Goal: Navigation & Orientation: Find specific page/section

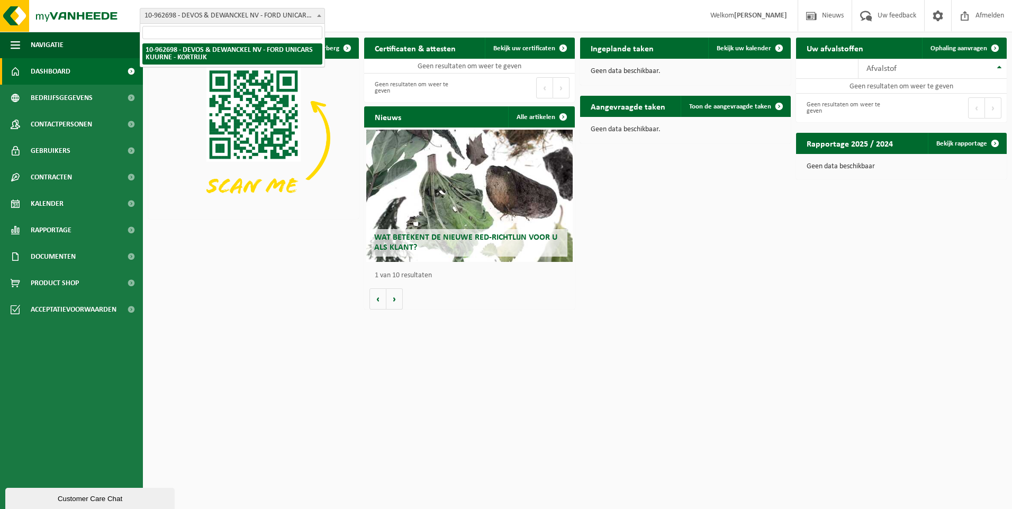
click at [315, 16] on span at bounding box center [319, 15] width 11 height 14
click at [307, 15] on span "10-962698 - DEVOS & DEWANCKEL NV - FORD UNICARS KUURNE - KORTRIJK" at bounding box center [232, 15] width 184 height 15
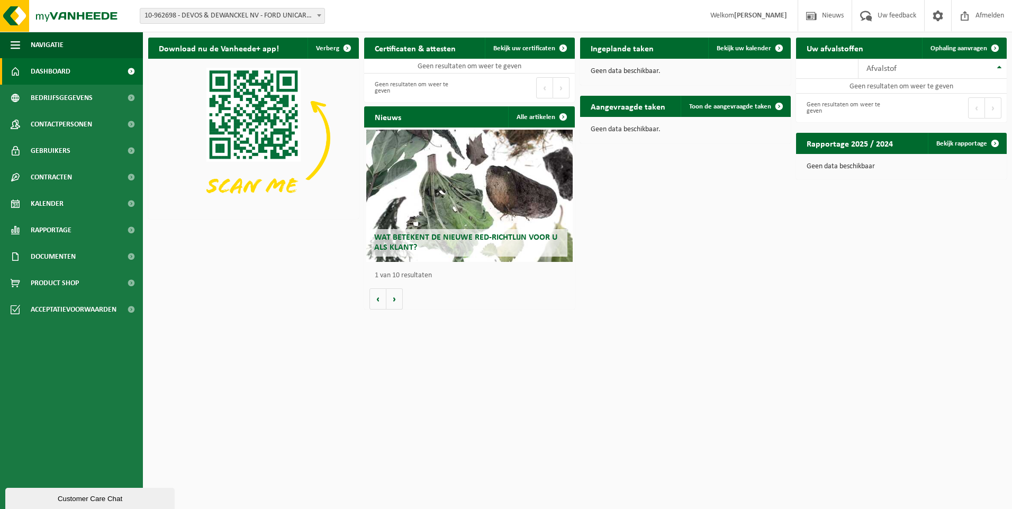
click at [129, 69] on span at bounding box center [131, 71] width 24 height 26
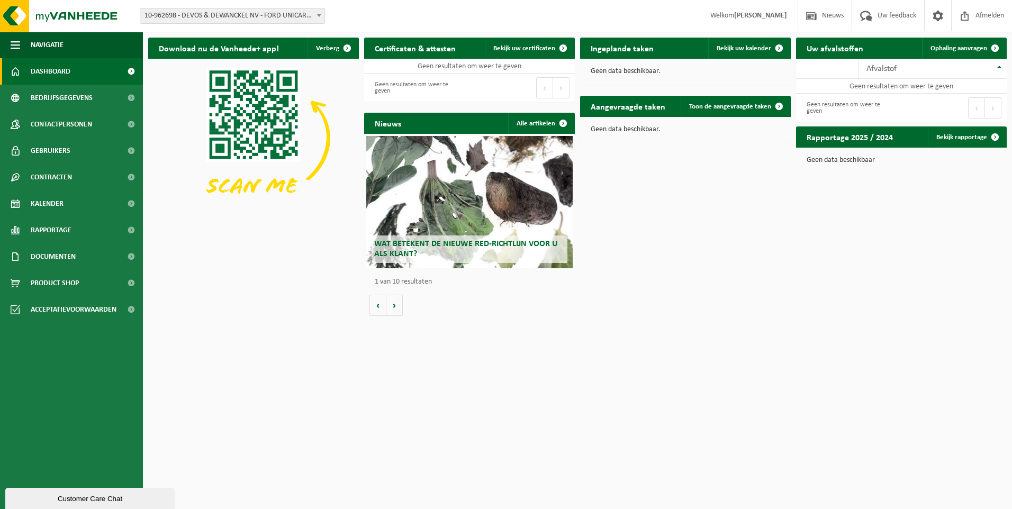
click at [129, 69] on span at bounding box center [131, 71] width 24 height 26
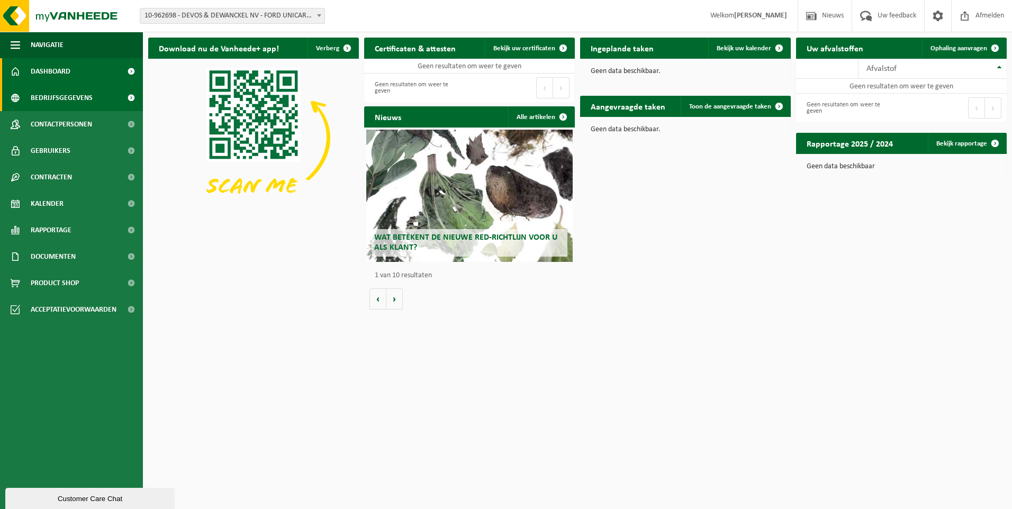
click at [66, 96] on span "Bedrijfsgegevens" at bounding box center [62, 98] width 62 height 26
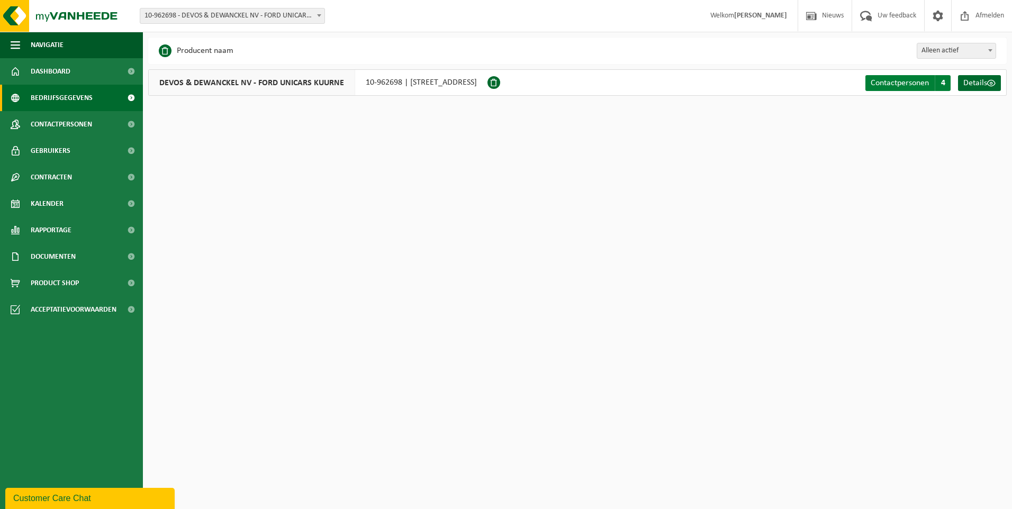
click at [906, 79] on span "Contactpersonen" at bounding box center [899, 83] width 58 height 8
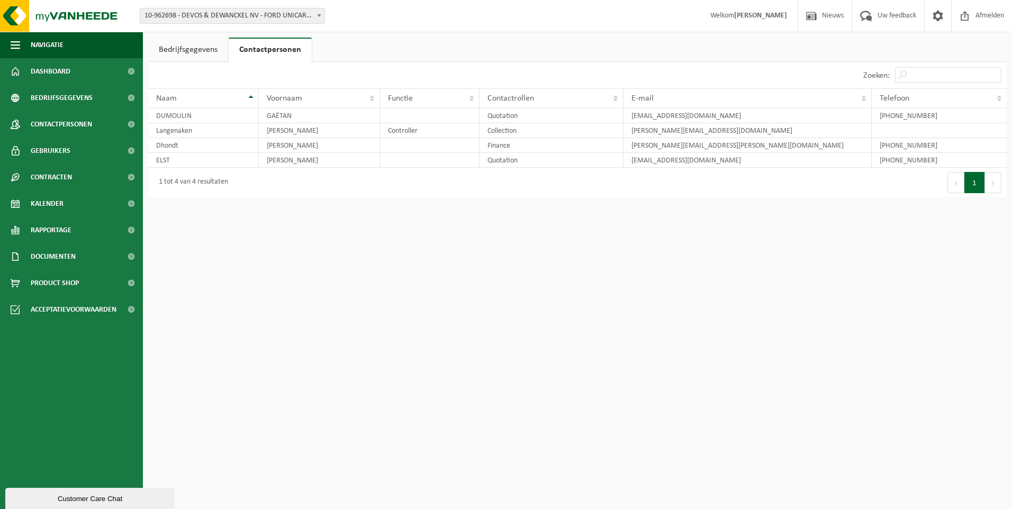
click at [188, 49] on link "Bedrijfsgegevens" at bounding box center [188, 50] width 80 height 24
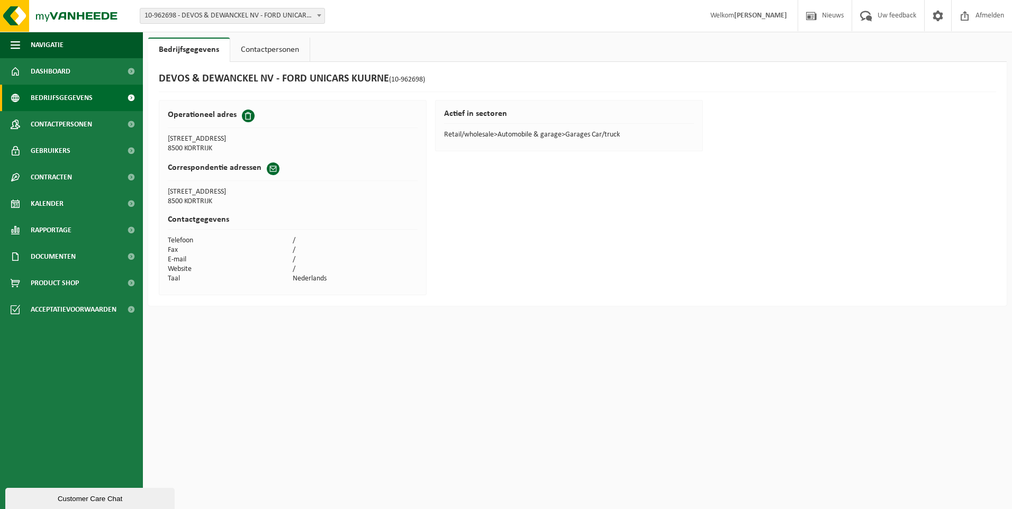
click at [130, 96] on span at bounding box center [131, 98] width 24 height 26
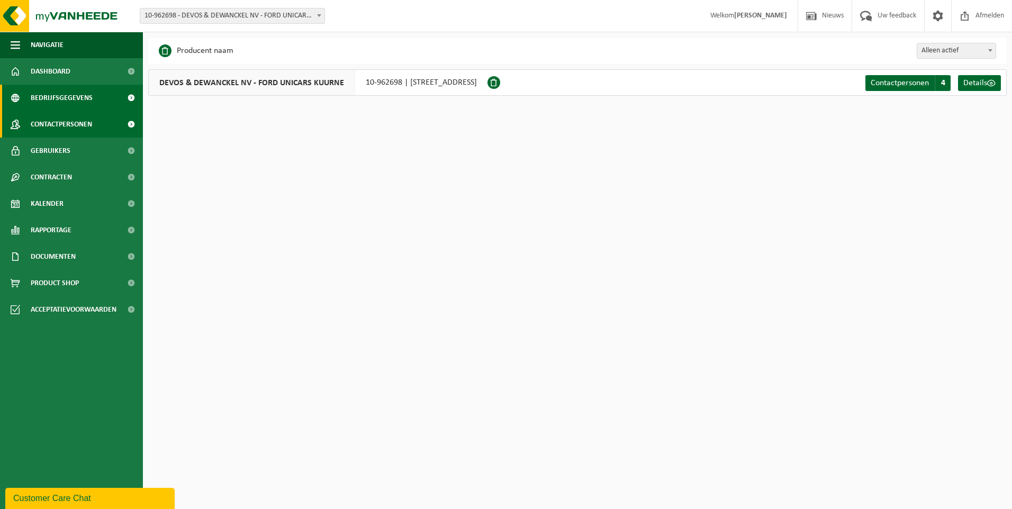
click at [130, 122] on span at bounding box center [131, 124] width 24 height 26
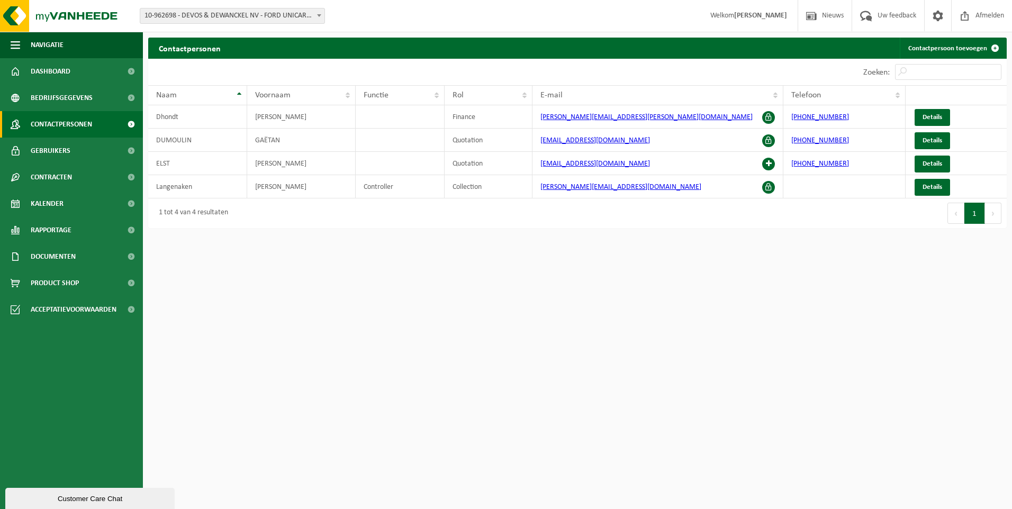
click at [70, 497] on div "Customer Care Chat" at bounding box center [89, 499] width 153 height 8
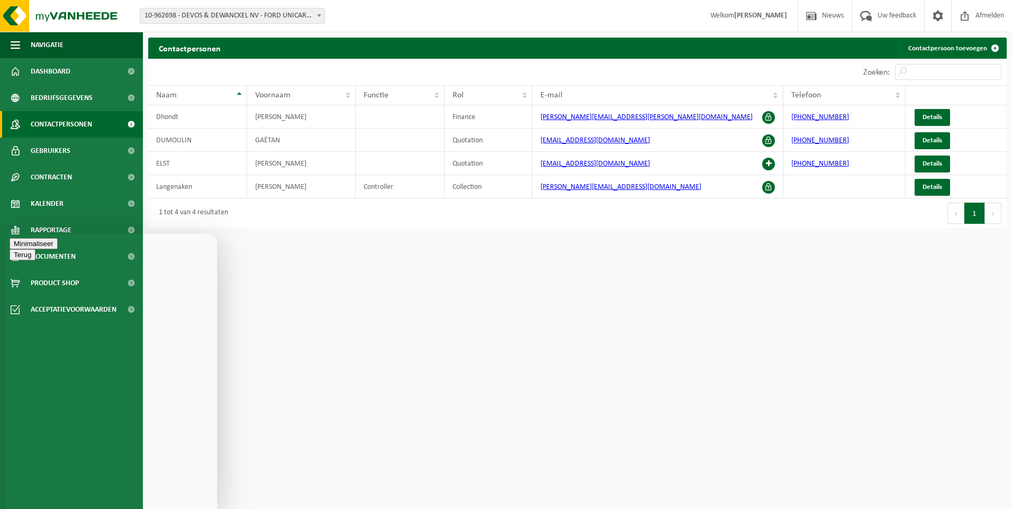
click at [316, 15] on span at bounding box center [319, 15] width 11 height 14
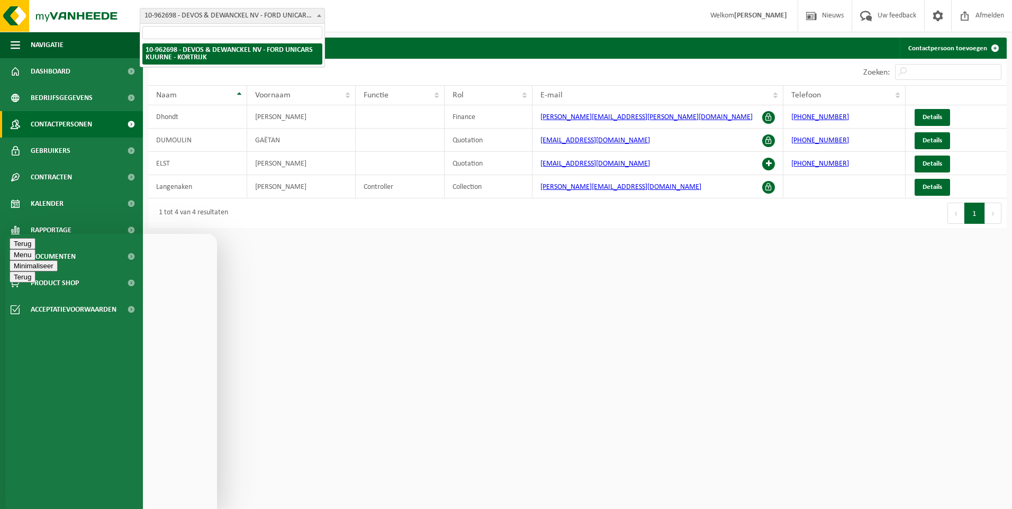
click at [316, 15] on span at bounding box center [319, 15] width 11 height 14
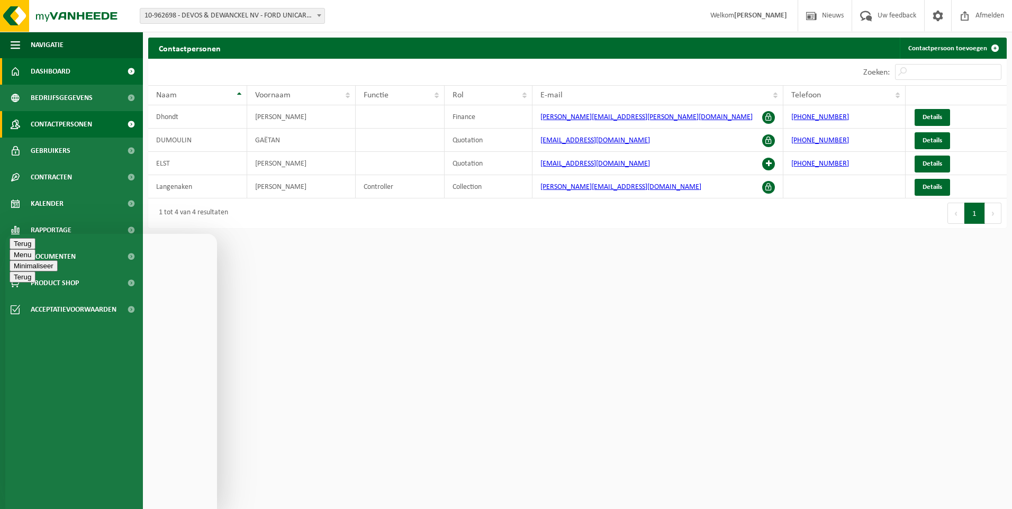
click at [130, 68] on span at bounding box center [131, 71] width 24 height 26
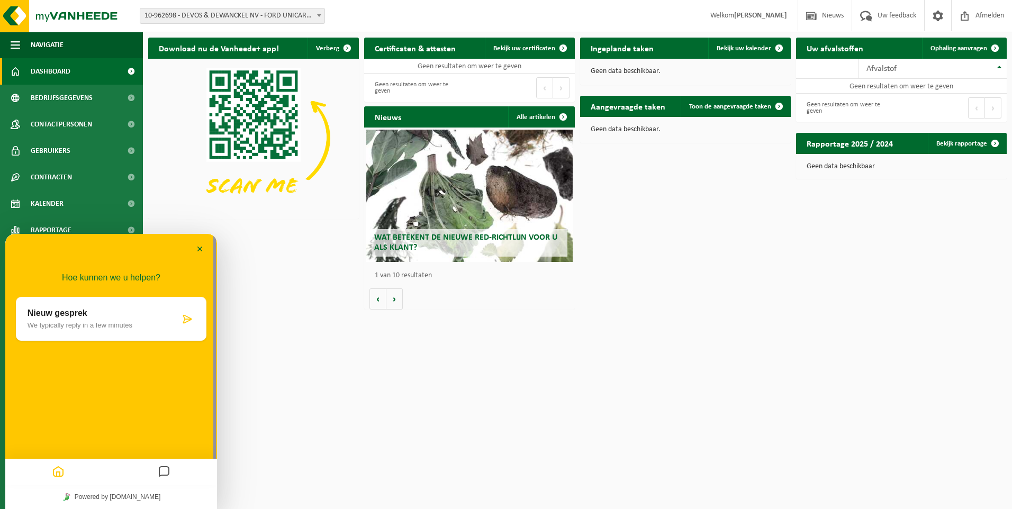
click at [94, 322] on p "We typically reply in a few minutes" at bounding box center [104, 325] width 152 height 8
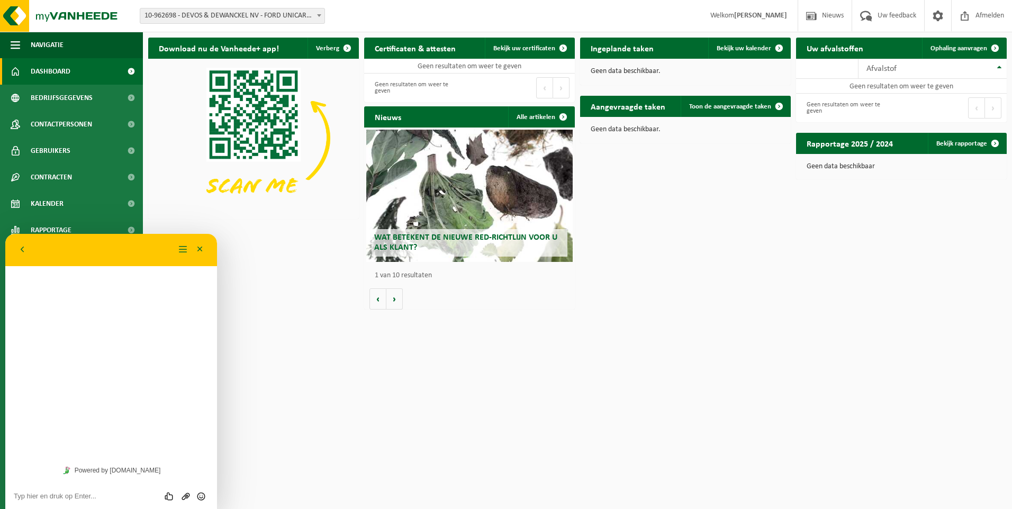
click at [82, 493] on textarea at bounding box center [111, 496] width 195 height 8
type textarea "Beste,"
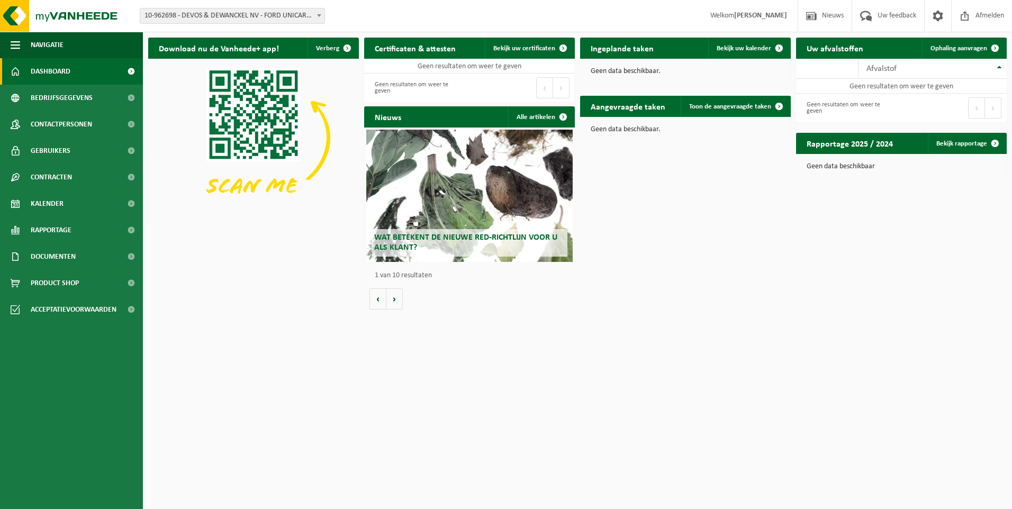
click at [276, 362] on html "Vestiging: 10-962698 - DEVOS & DEWANCKEL NV - FORD UNICARS KUURNE - KORTRIJK 10…" at bounding box center [506, 254] width 1012 height 509
click at [131, 97] on span at bounding box center [131, 98] width 24 height 26
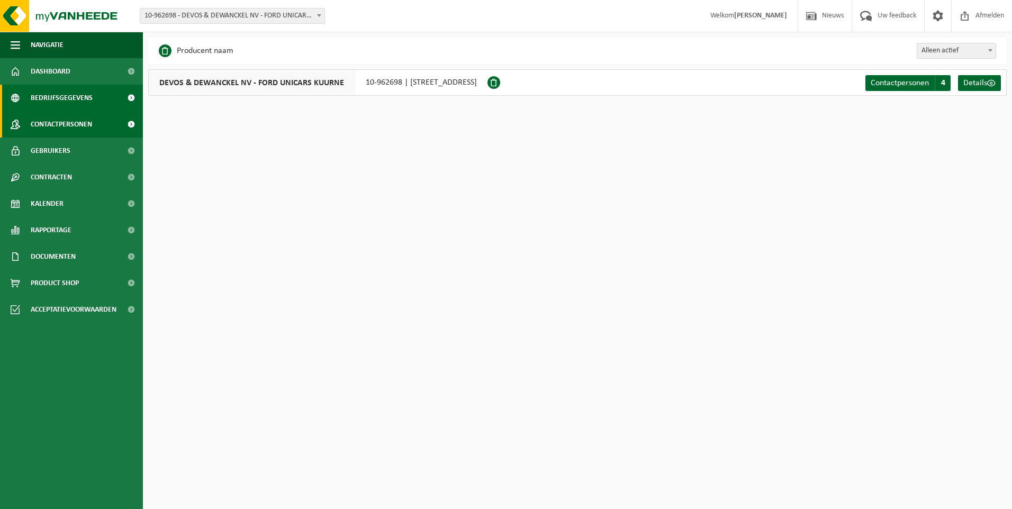
click at [132, 124] on span at bounding box center [131, 124] width 24 height 26
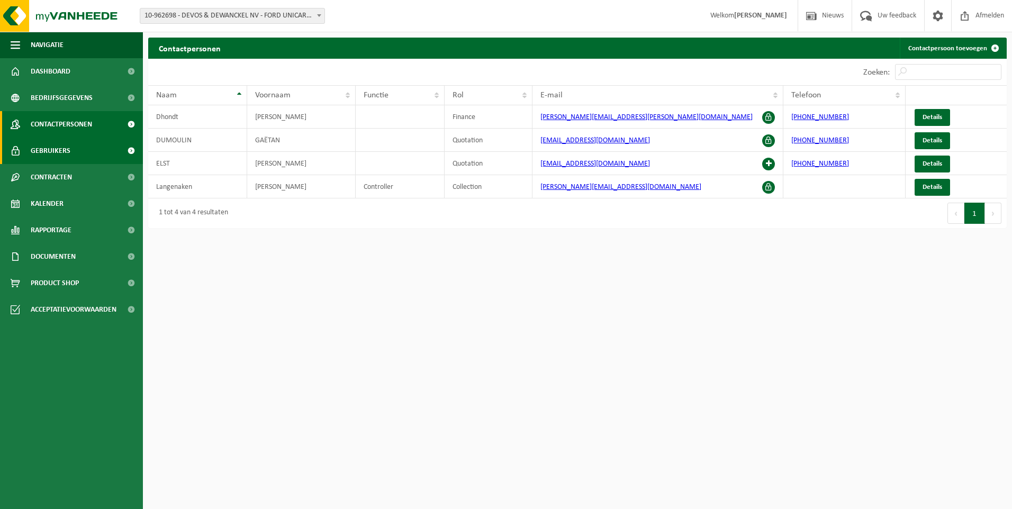
click at [130, 150] on span at bounding box center [131, 151] width 24 height 26
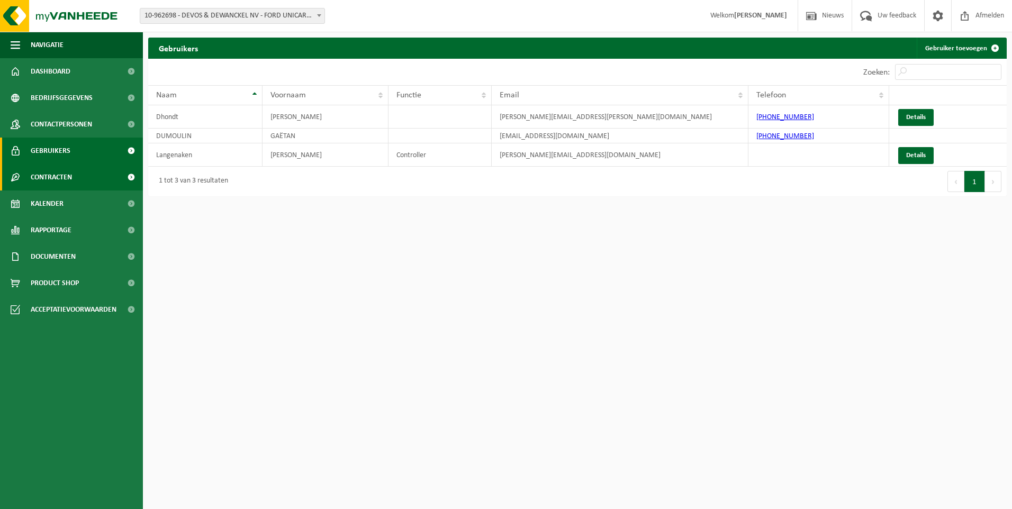
click at [131, 175] on span at bounding box center [131, 177] width 24 height 26
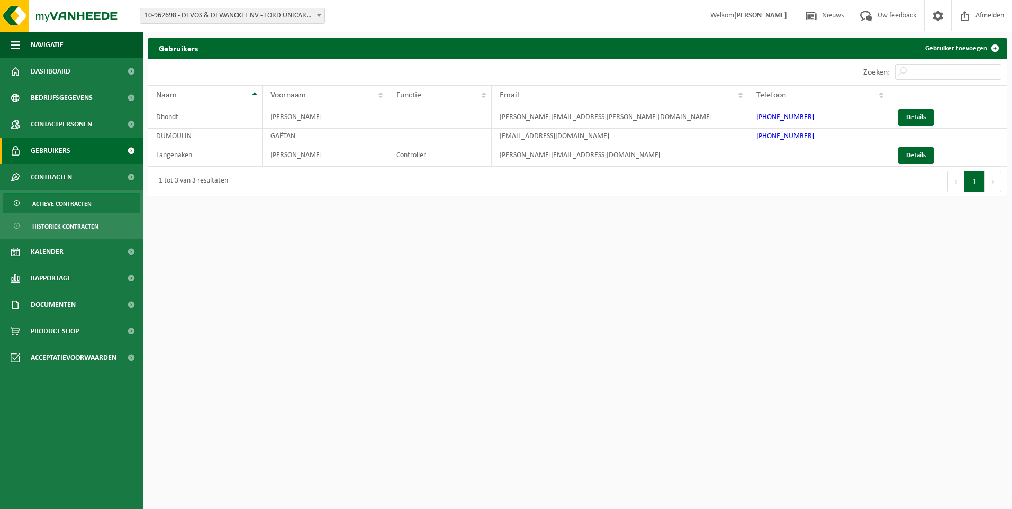
click at [68, 202] on span "Actieve contracten" at bounding box center [61, 204] width 59 height 20
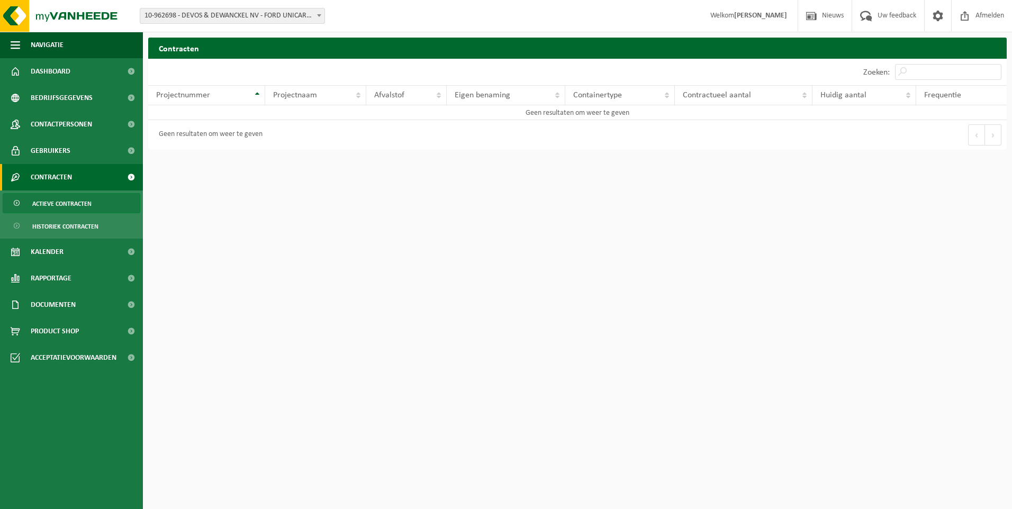
click at [260, 92] on th "Projectnummer" at bounding box center [206, 95] width 117 height 20
click at [438, 96] on th "Afvalstof" at bounding box center [406, 95] width 80 height 20
click at [131, 253] on span at bounding box center [131, 252] width 24 height 26
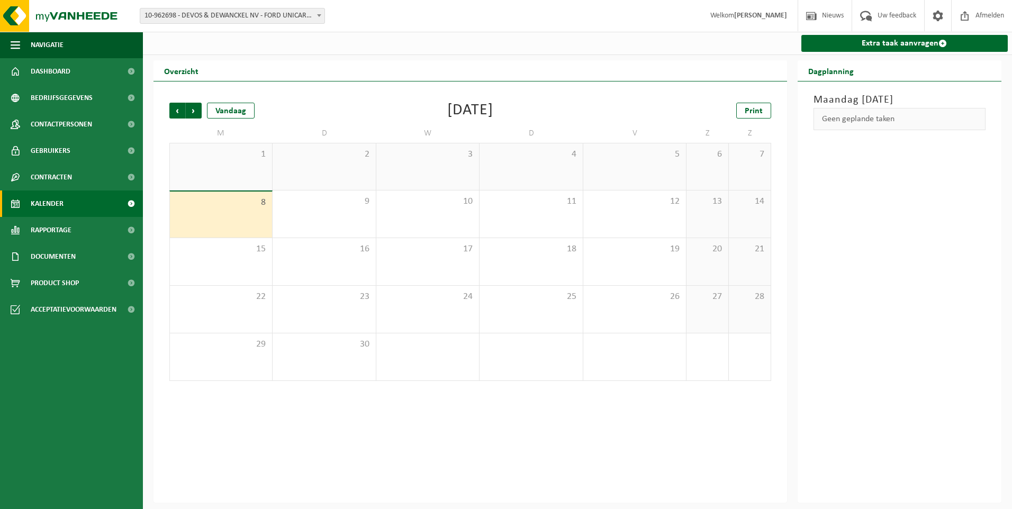
click at [262, 14] on span "10-962698 - DEVOS & DEWANCKEL NV - FORD UNICARS KUURNE - KORTRIJK" at bounding box center [232, 15] width 184 height 15
click at [942, 42] on span at bounding box center [942, 43] width 8 height 8
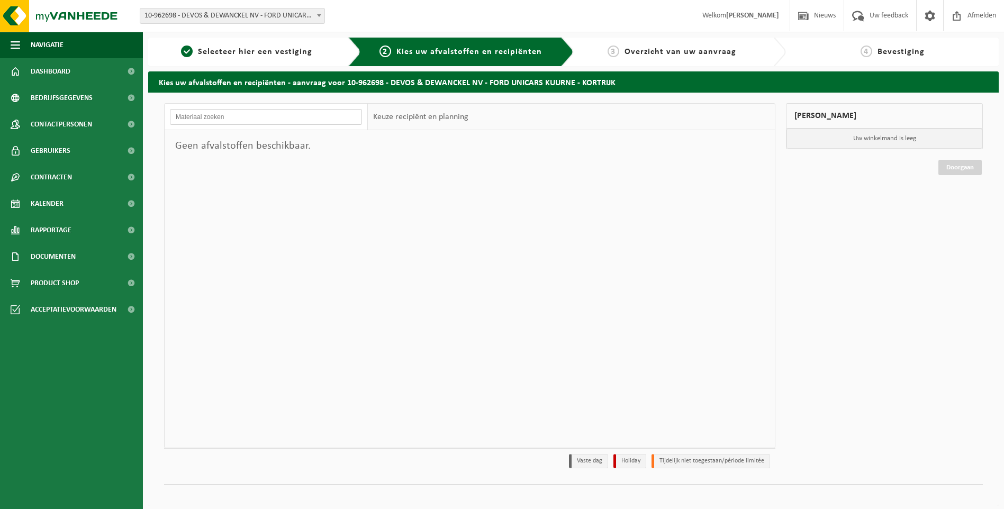
click at [227, 116] on input "text" at bounding box center [266, 117] width 192 height 16
click at [48, 437] on ul "Navigatie Nieuws Uw feedback Afmelden Dashboard Bedrijfsgegevens Contactpersone…" at bounding box center [71, 270] width 143 height 477
click at [863, 15] on span at bounding box center [857, 15] width 17 height 31
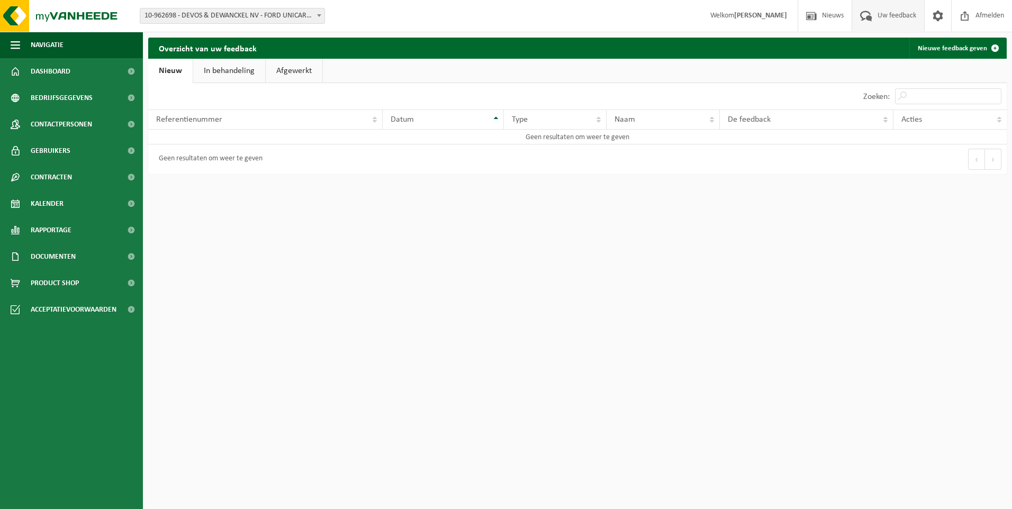
click at [220, 72] on link "In behandeling" at bounding box center [229, 71] width 72 height 24
click at [294, 70] on link "Afgewerkt" at bounding box center [295, 71] width 57 height 24
click at [820, 13] on span "Nieuws" at bounding box center [832, 15] width 27 height 31
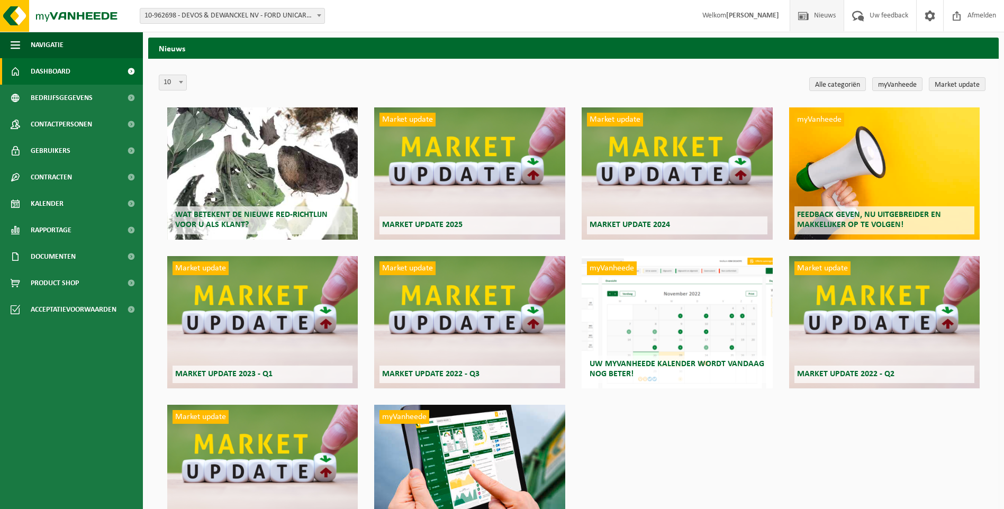
click at [63, 67] on span "Dashboard" at bounding box center [51, 71] width 40 height 26
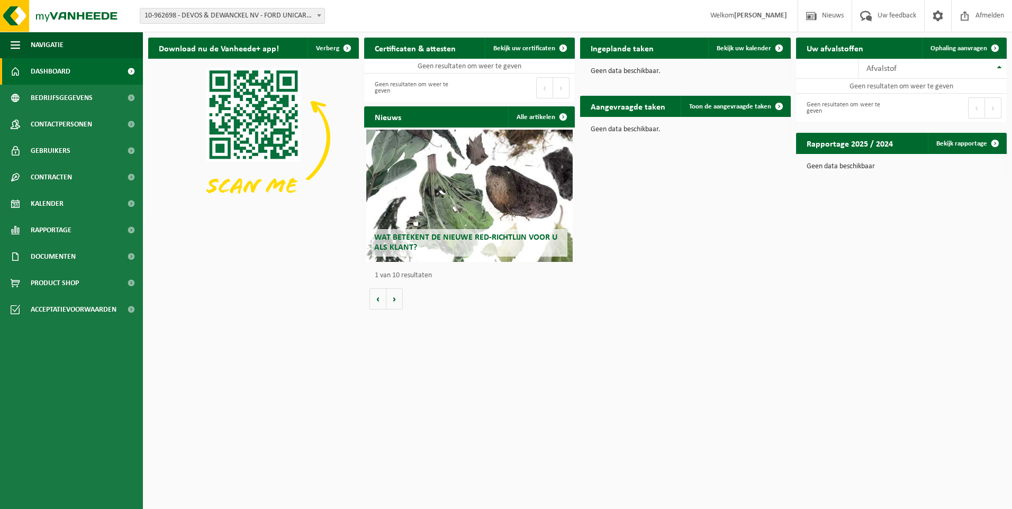
click at [241, 115] on img at bounding box center [253, 138] width 211 height 158
click at [395, 297] on button "Volgende" at bounding box center [394, 298] width 16 height 21
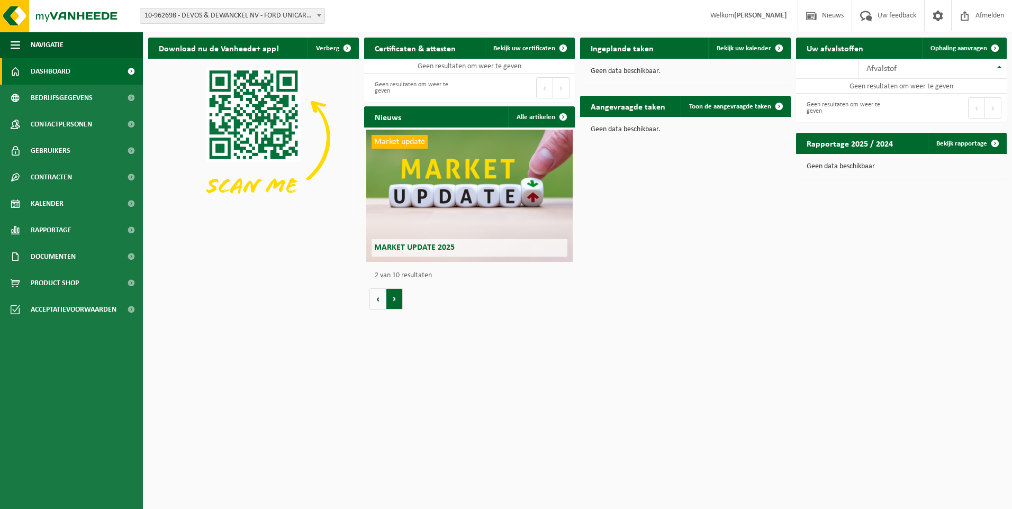
click at [395, 297] on button "Volgende" at bounding box center [394, 298] width 16 height 21
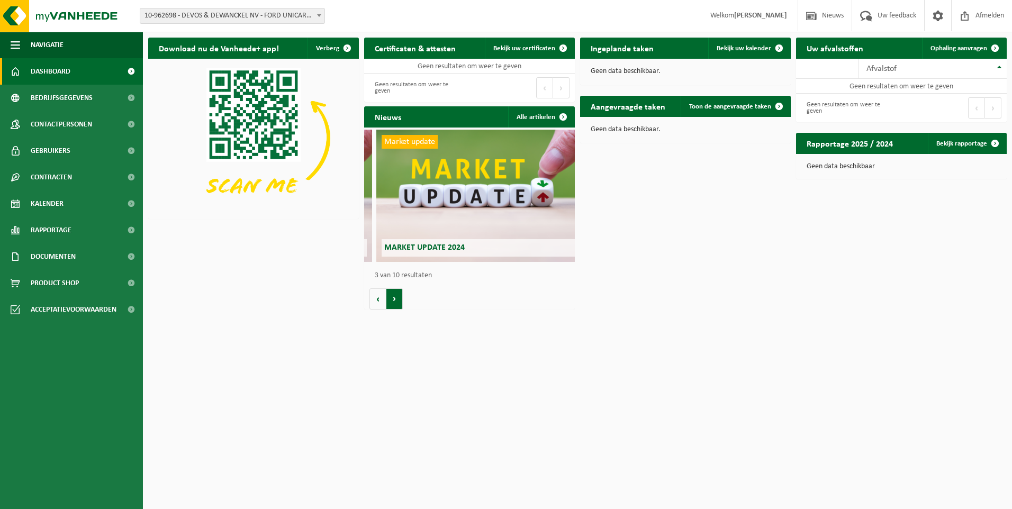
scroll to position [0, 421]
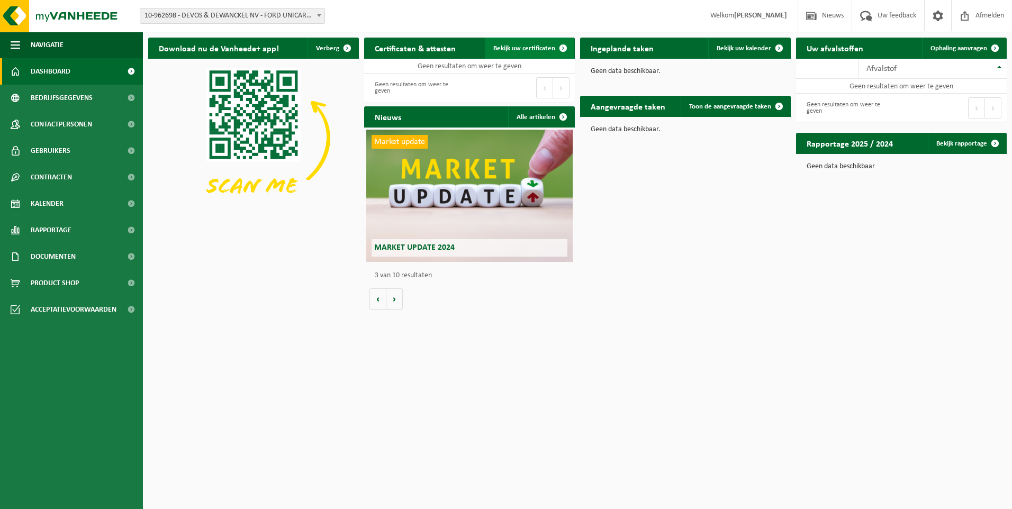
click at [564, 44] on span at bounding box center [562, 48] width 21 height 21
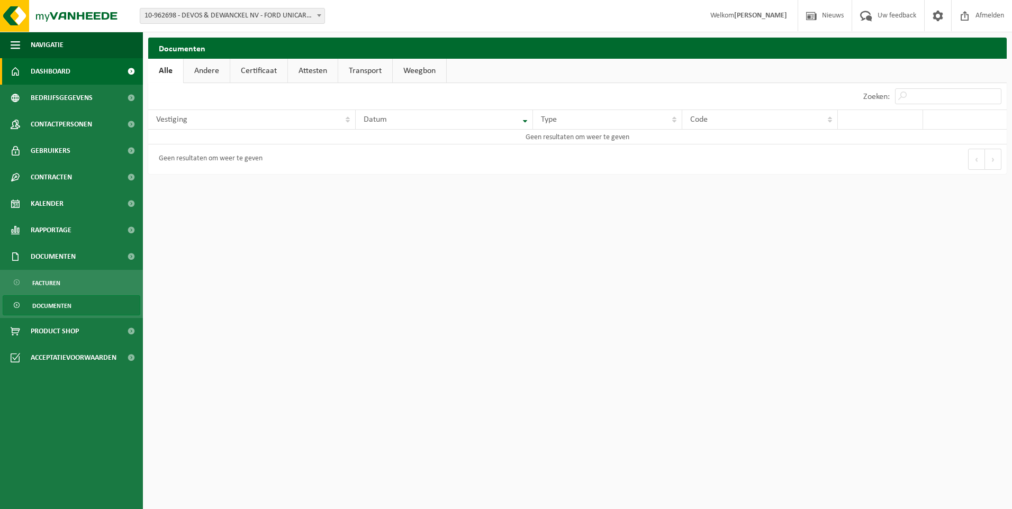
click at [117, 67] on link "Dashboard" at bounding box center [71, 71] width 143 height 26
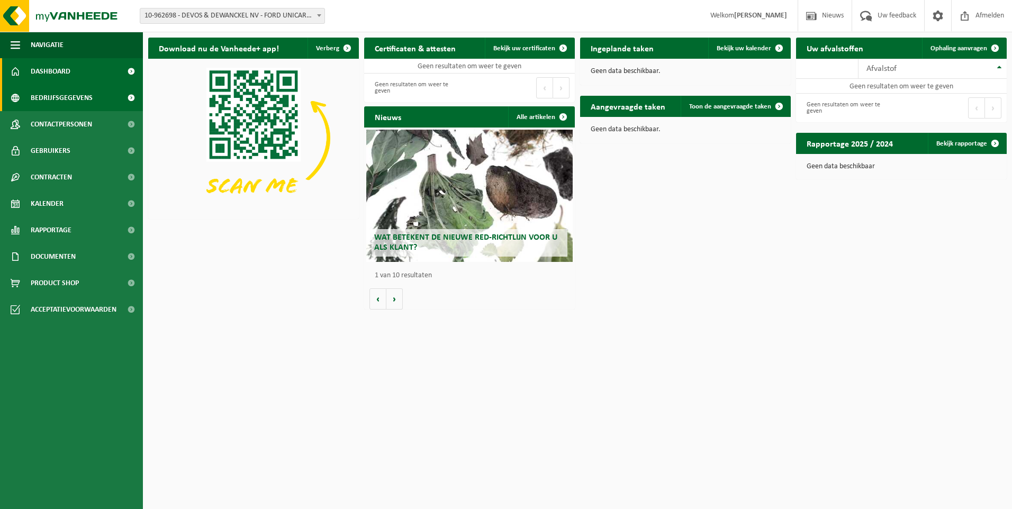
click at [75, 98] on span "Bedrijfsgegevens" at bounding box center [62, 98] width 62 height 26
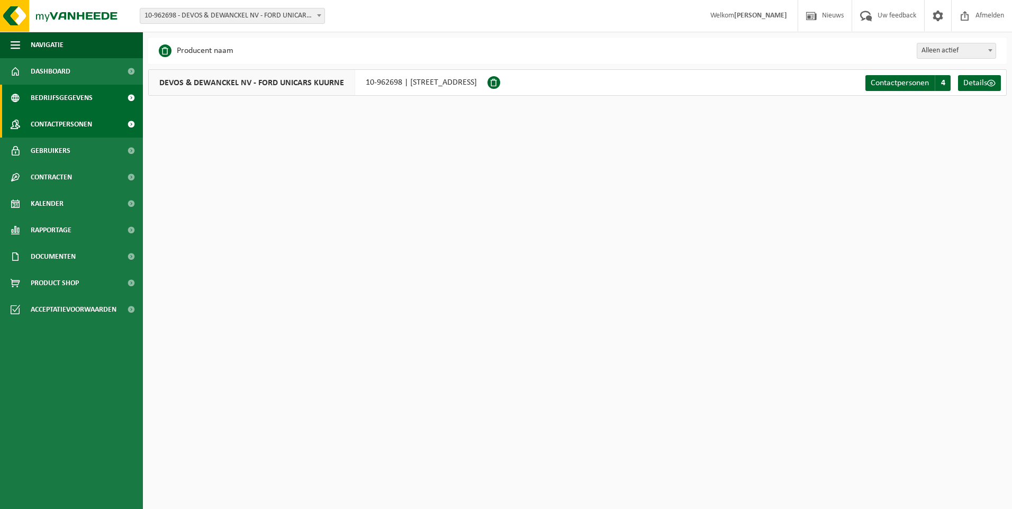
click at [80, 121] on span "Contactpersonen" at bounding box center [61, 124] width 61 height 26
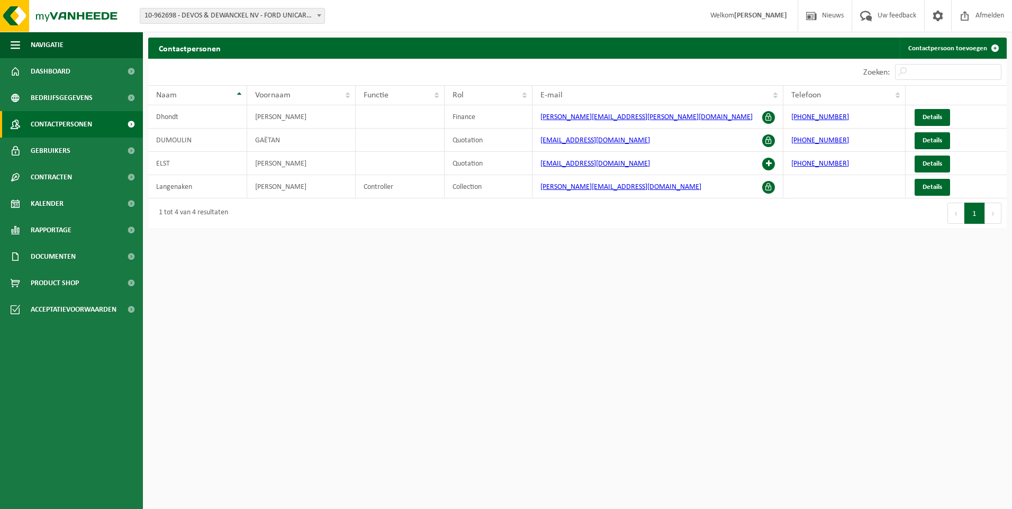
click at [77, 478] on ul "Navigatie Nieuws Uw feedback Afmelden Dashboard Bedrijfsgegevens Contactpersone…" at bounding box center [71, 270] width 143 height 477
click at [15, 42] on span "button" at bounding box center [16, 45] width 10 height 26
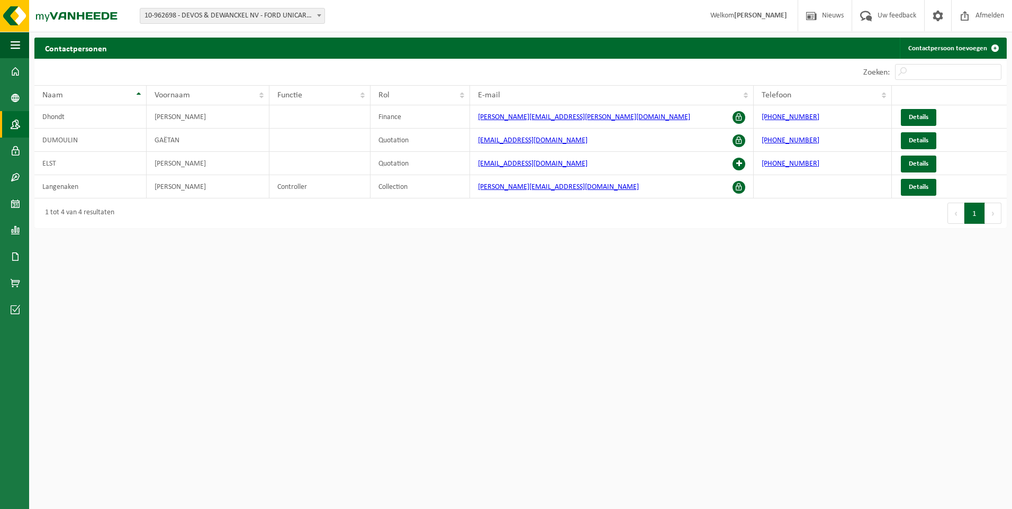
click at [319, 13] on span at bounding box center [319, 15] width 11 height 14
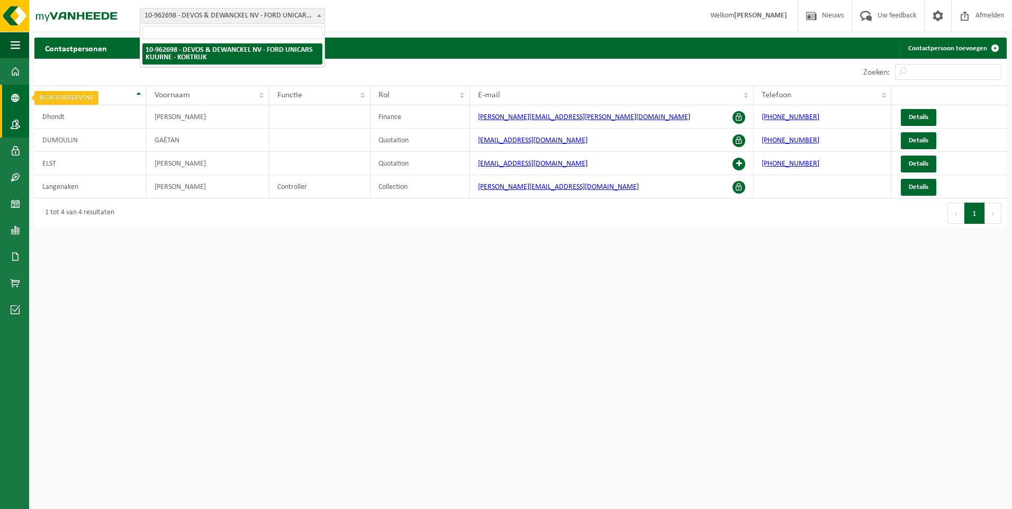
click at [16, 99] on span at bounding box center [16, 98] width 10 height 26
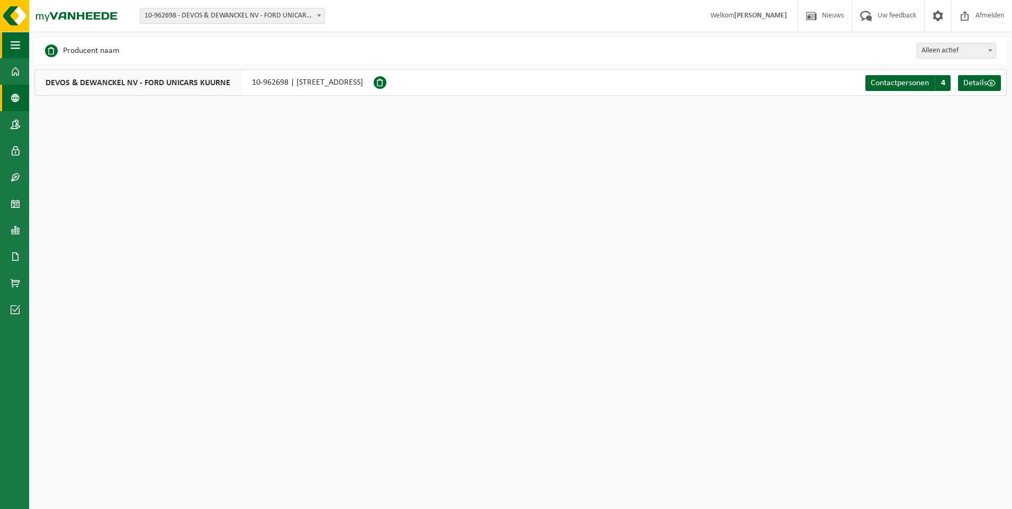
click at [14, 41] on span "button" at bounding box center [16, 45] width 10 height 26
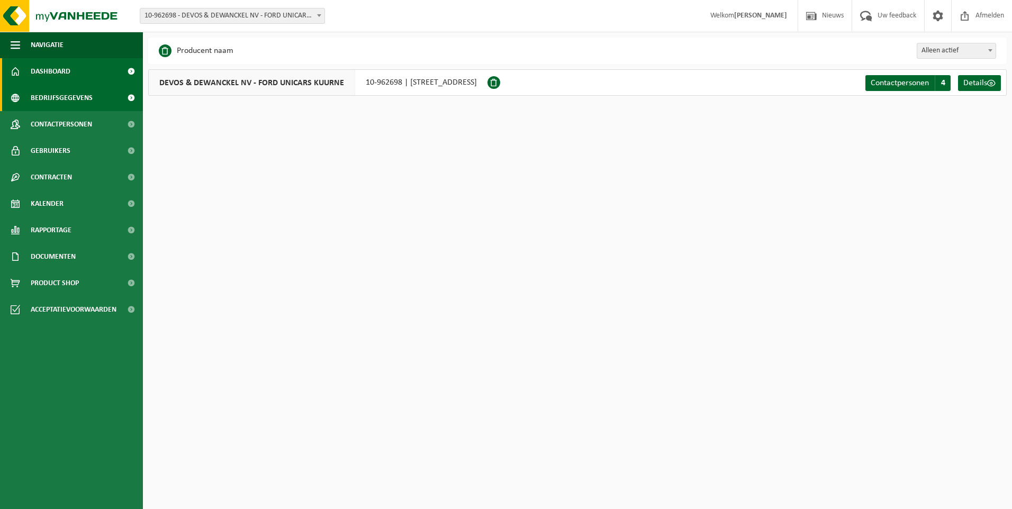
click at [128, 69] on span at bounding box center [131, 71] width 24 height 26
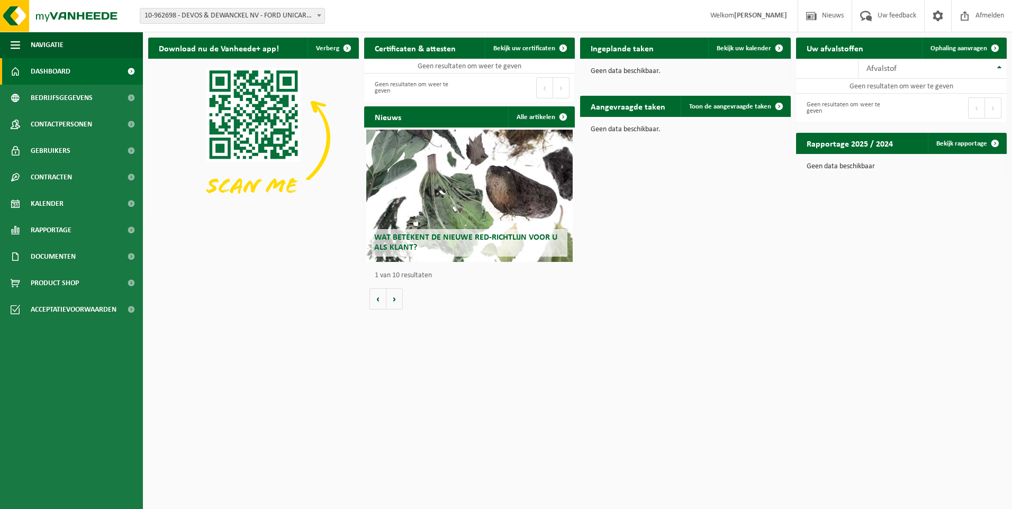
click at [320, 15] on b at bounding box center [319, 15] width 4 height 3
click at [939, 14] on span at bounding box center [938, 15] width 16 height 31
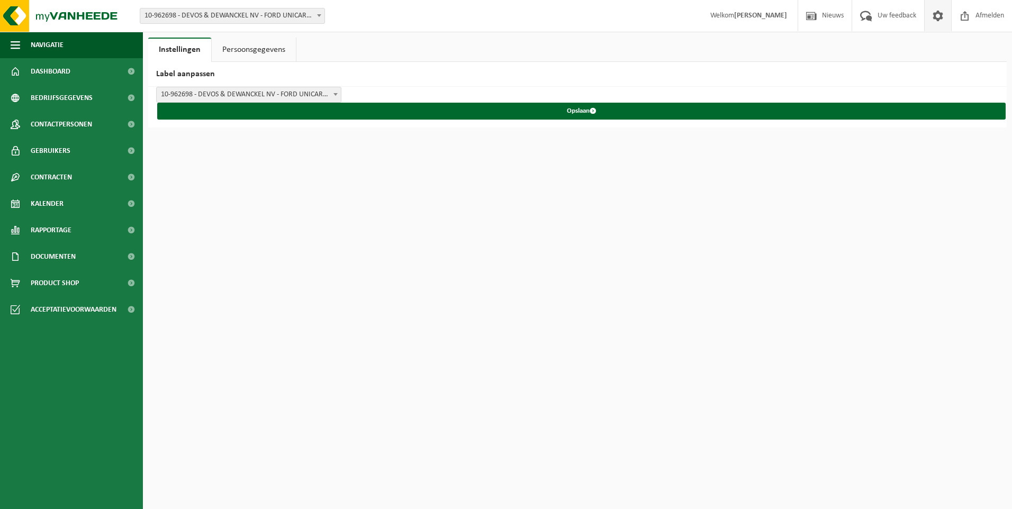
click at [935, 17] on span at bounding box center [938, 15] width 16 height 31
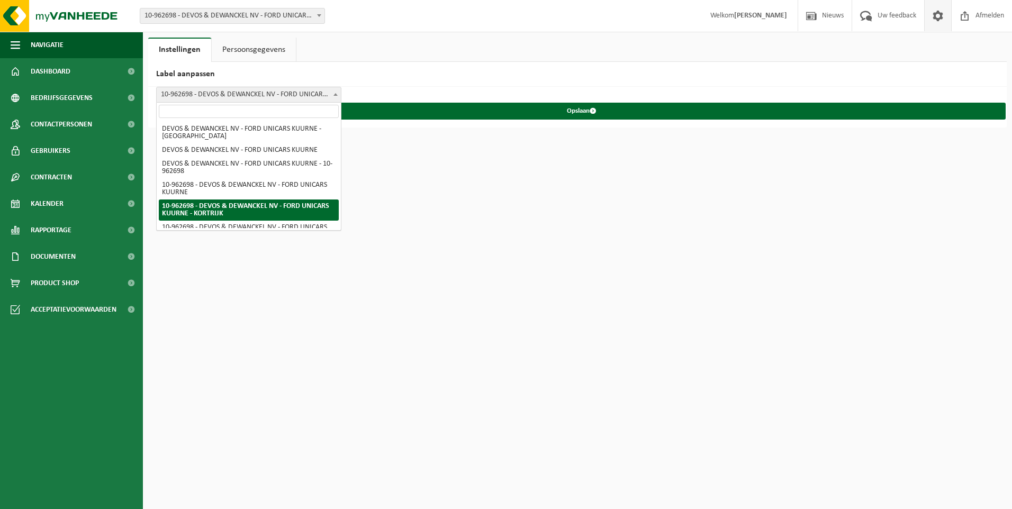
click at [334, 94] on b at bounding box center [335, 94] width 4 height 3
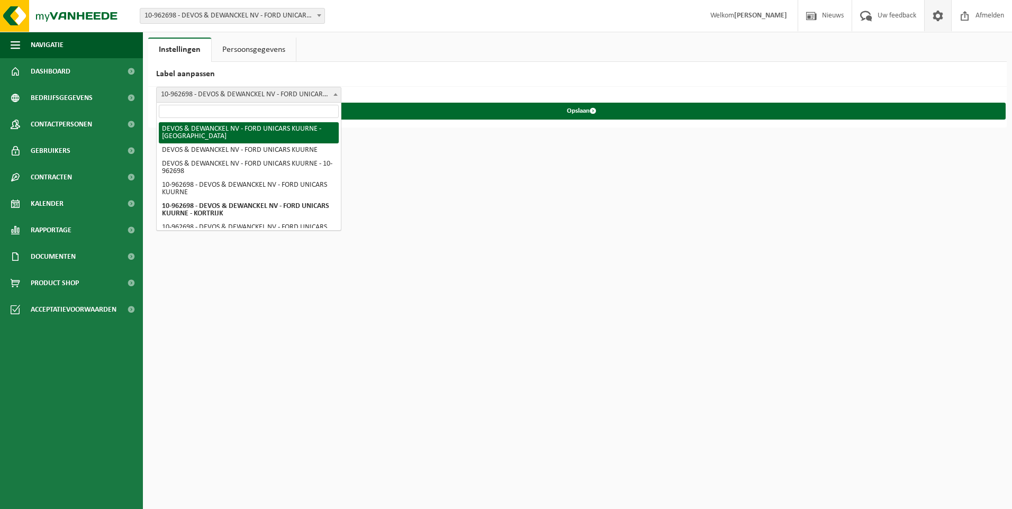
click at [262, 46] on link "Persoonsgegevens" at bounding box center [254, 50] width 84 height 24
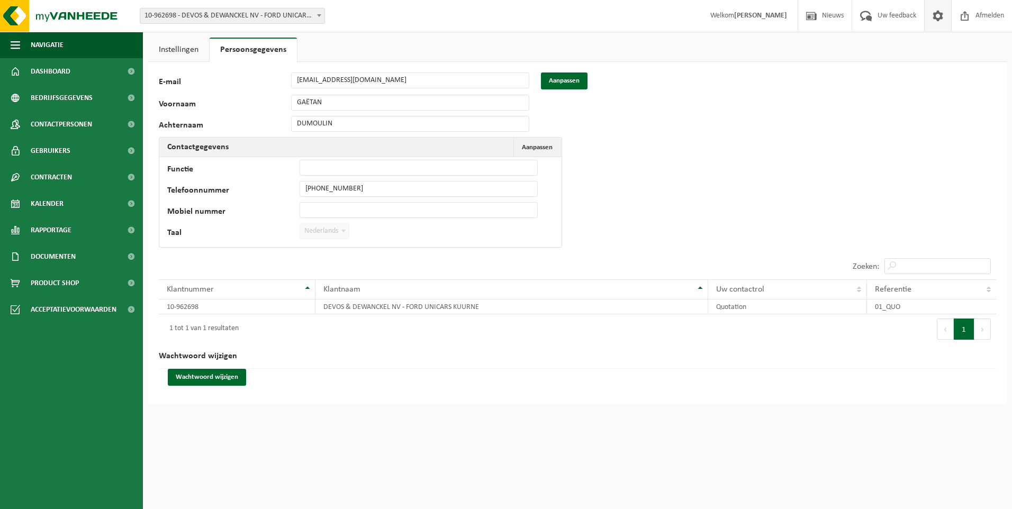
click at [316, 13] on span at bounding box center [319, 15] width 11 height 14
drag, startPoint x: 65, startPoint y: 452, endPoint x: 415, endPoint y: 439, distance: 350.0
click at [415, 439] on html "Vestiging: 10-962698 - DEVOS & DEWANCKEL NV - FORD UNICARS KUURNE - KORTRIJK 10…" at bounding box center [506, 254] width 1012 height 509
click at [88, 9] on img at bounding box center [63, 16] width 127 height 32
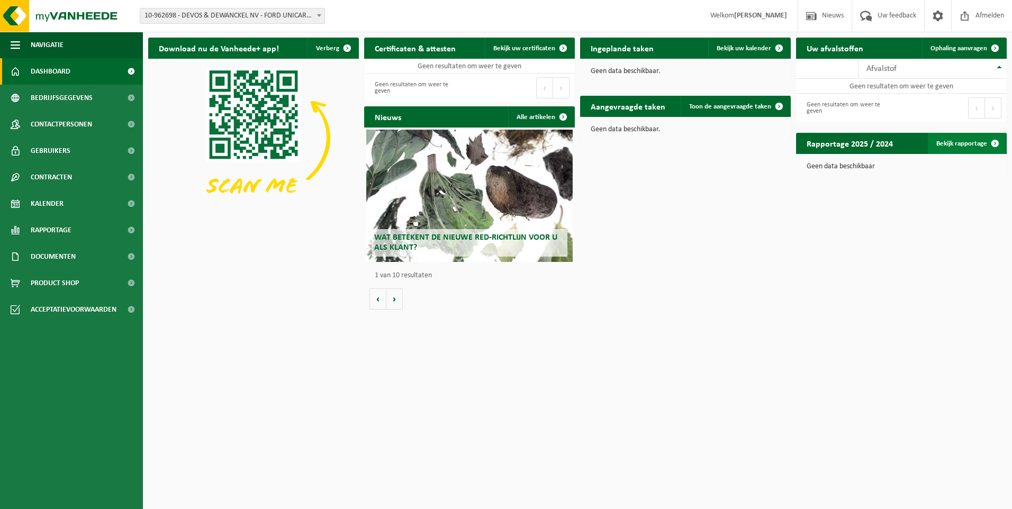
click at [993, 145] on span at bounding box center [994, 143] width 21 height 21
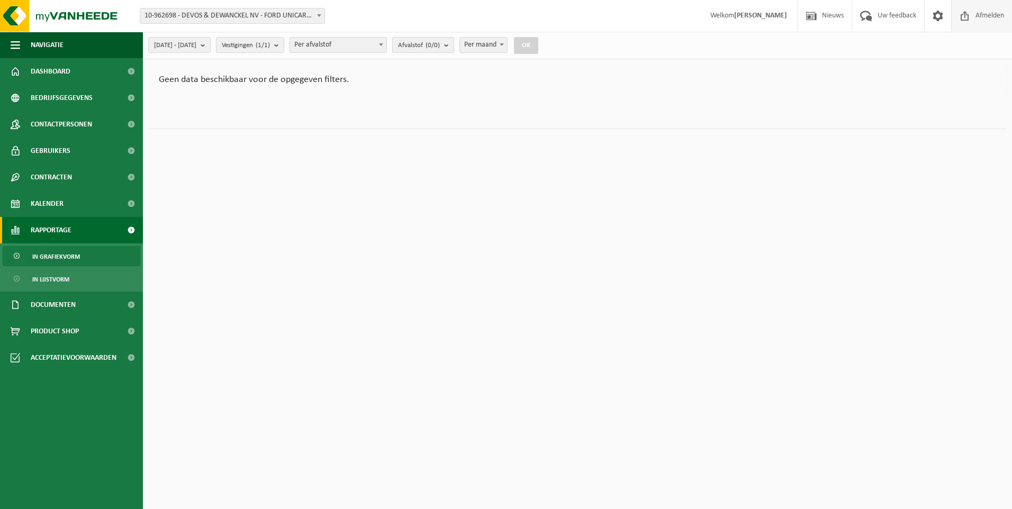
click at [991, 13] on span "Afmelden" at bounding box center [990, 15] width 34 height 31
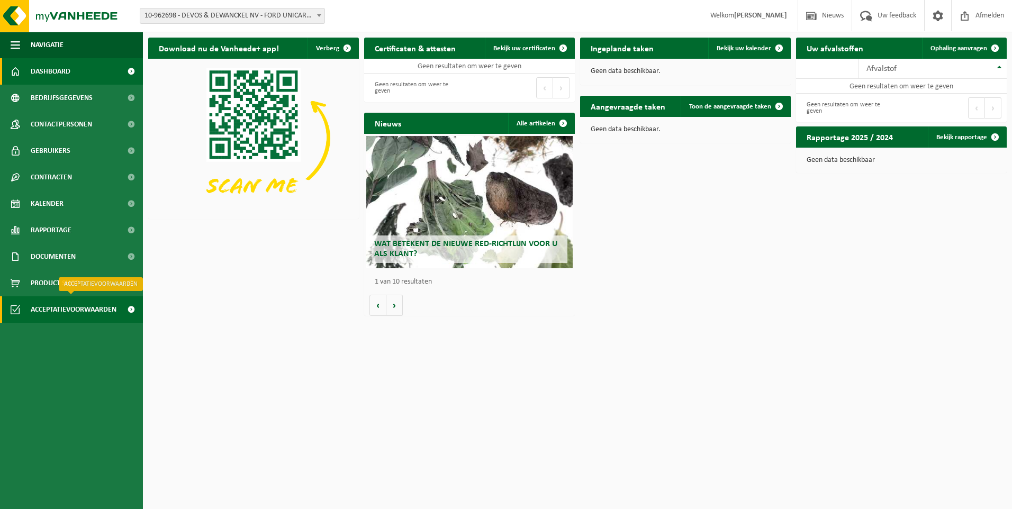
click at [59, 313] on span "Acceptatievoorwaarden" at bounding box center [74, 309] width 86 height 26
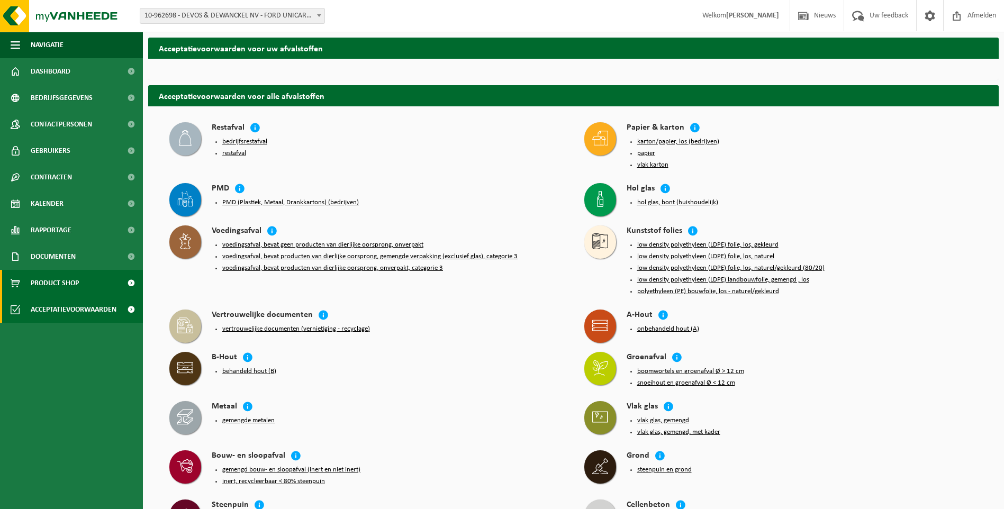
click at [61, 283] on span "Product Shop" at bounding box center [55, 283] width 48 height 26
